Goal: Book appointment/travel/reservation

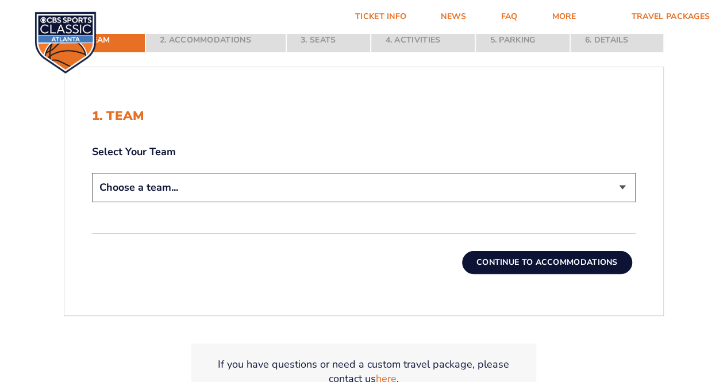
select select "12956"
click at [92, 173] on select "Choose a team... [US_STATE] Wildcats [US_STATE] State Buckeyes [US_STATE] Tar H…" at bounding box center [364, 187] width 544 height 29
click at [530, 260] on button "Continue To Accommodations" at bounding box center [547, 262] width 170 height 23
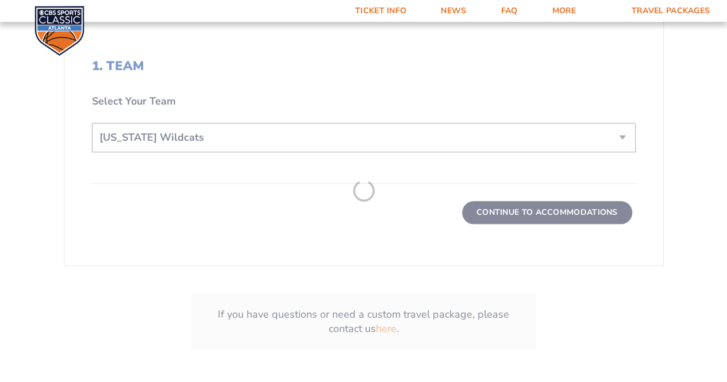
scroll to position [345, 0]
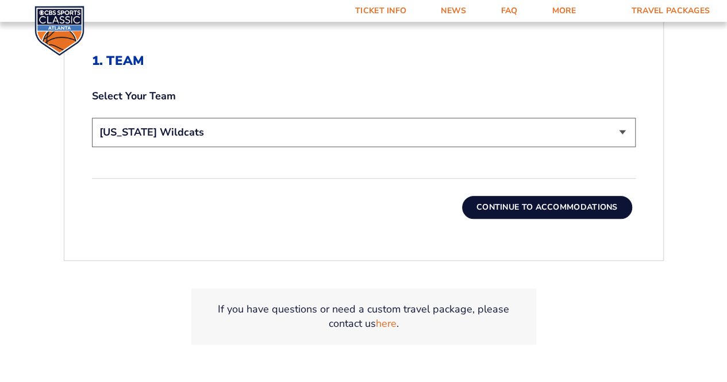
click at [514, 207] on button "Continue To Accommodations" at bounding box center [547, 207] width 170 height 23
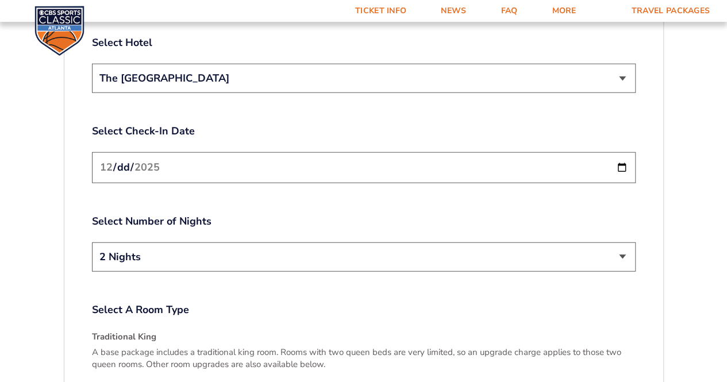
scroll to position [1330, 0]
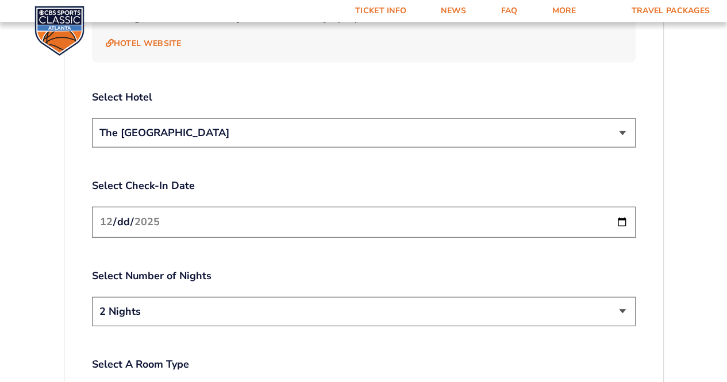
click at [421, 211] on input "[DATE]" at bounding box center [364, 222] width 544 height 30
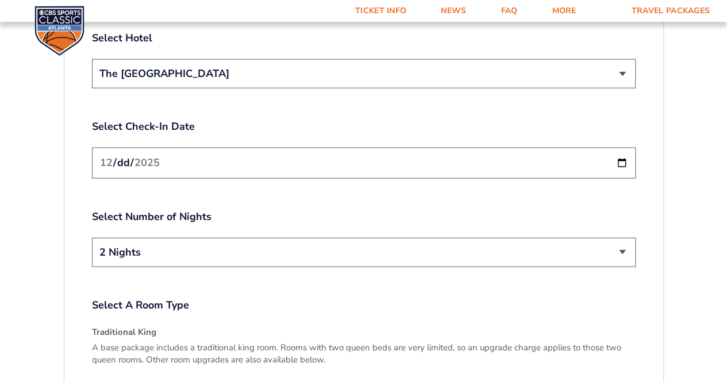
scroll to position [1445, 0]
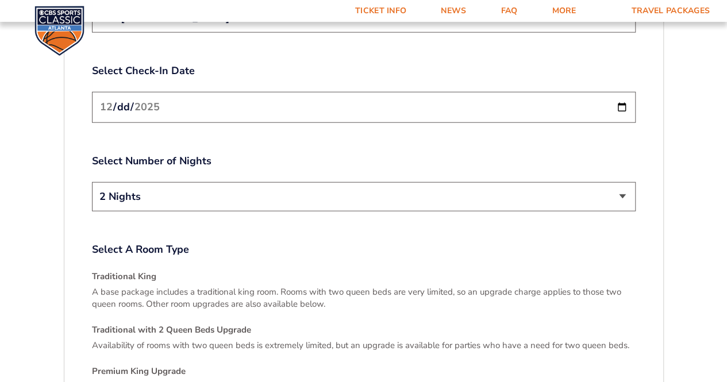
click at [609, 182] on select "2 Nights 3 Nights" at bounding box center [364, 196] width 544 height 29
click at [92, 182] on select "2 Nights 3 Nights" at bounding box center [364, 196] width 544 height 29
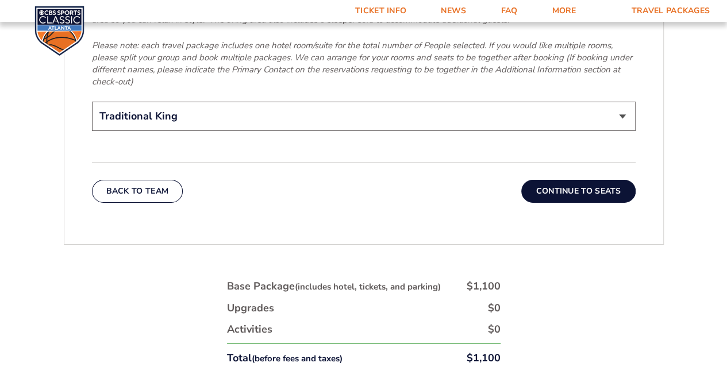
scroll to position [1905, 0]
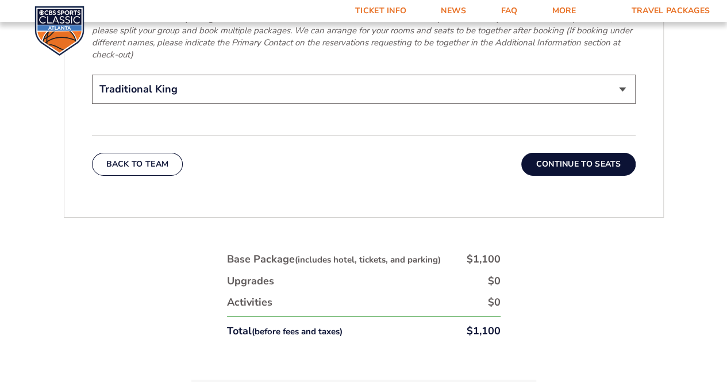
click at [572, 153] on button "Continue To Seats" at bounding box center [578, 164] width 114 height 23
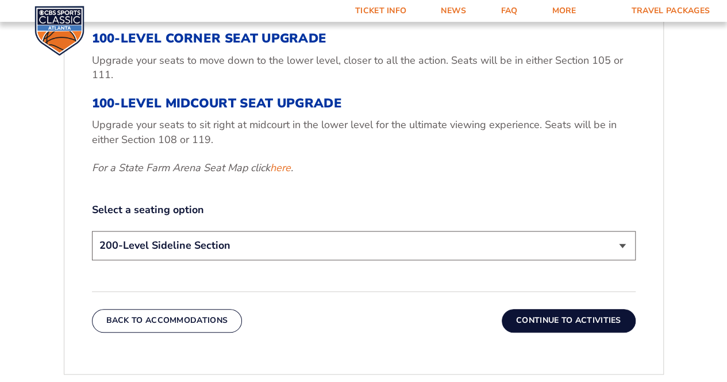
scroll to position [525, 0]
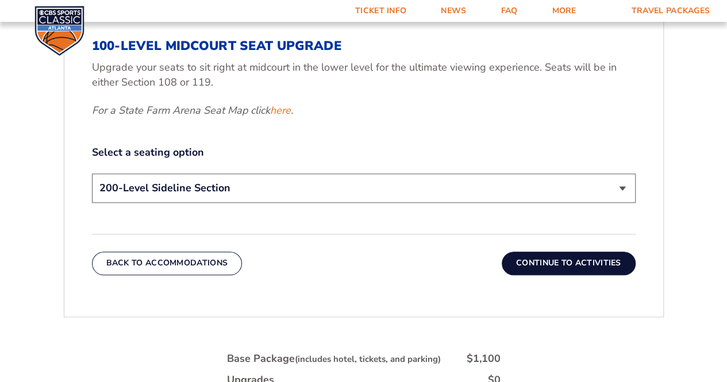
click at [388, 185] on select "200-Level Sideline Section 100-Level Corner Seat Upgrade (+$120 per person) 100…" at bounding box center [364, 188] width 544 height 29
select select "100-Level Midcourt Seat Upgrade"
click at [92, 174] on select "200-Level Sideline Section 100-Level Corner Seat Upgrade (+$120 per person) 100…" at bounding box center [364, 188] width 544 height 29
click at [556, 259] on button "Continue To Activities" at bounding box center [569, 263] width 134 height 23
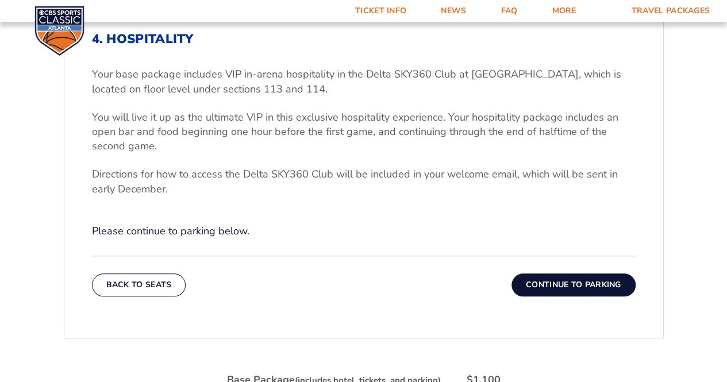
scroll to position [410, 0]
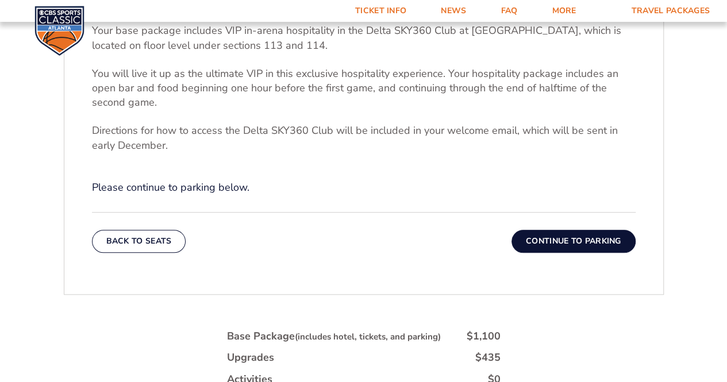
click at [540, 240] on button "Continue To Parking" at bounding box center [573, 241] width 124 height 23
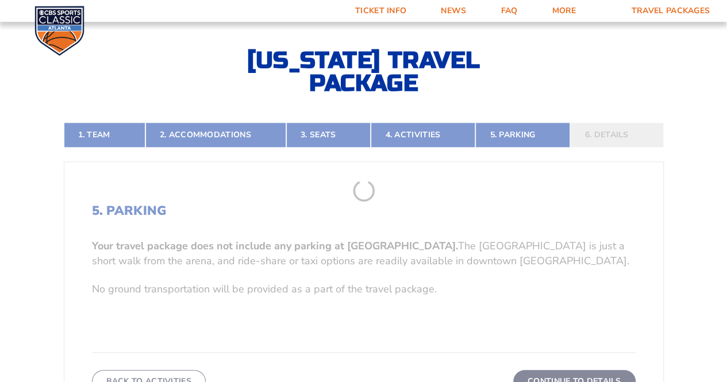
scroll to position [180, 0]
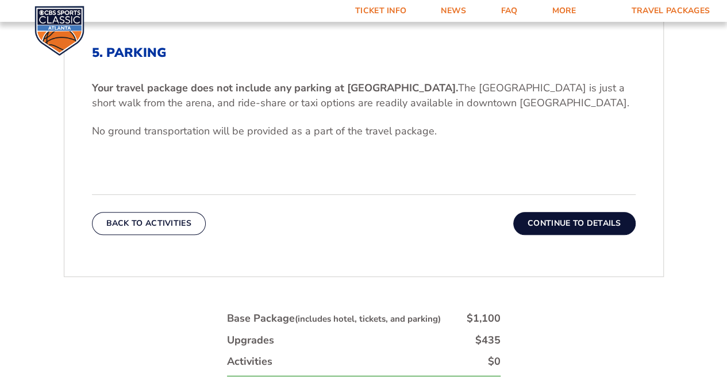
click at [548, 226] on button "Continue To Details" at bounding box center [574, 223] width 122 height 23
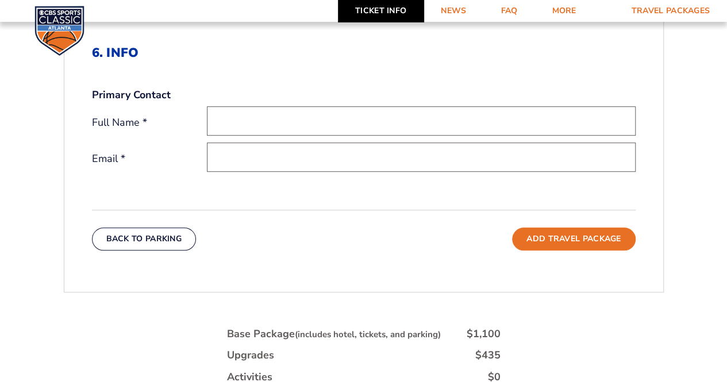
scroll to position [353, 0]
